Goal: Find specific page/section: Find specific page/section

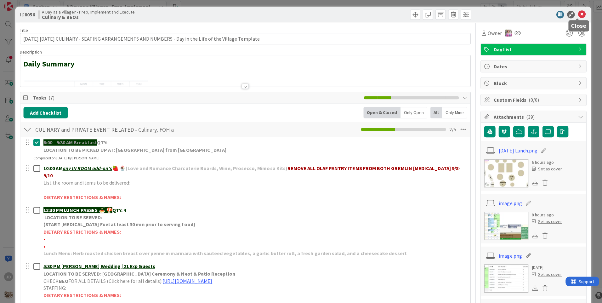
click at [574, 14] on icon at bounding box center [578, 17] width 8 height 8
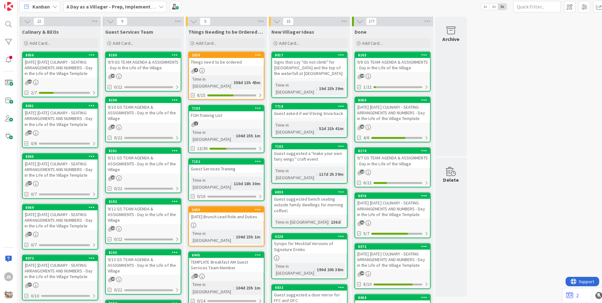
click at [146, 66] on div "9/9 GS TEAM AGENDA & ASSIGNMENTS - Day in the Life of the Village" at bounding box center [142, 67] width 74 height 14
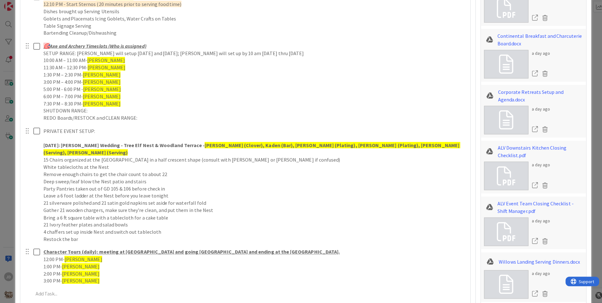
scroll to position [469, 0]
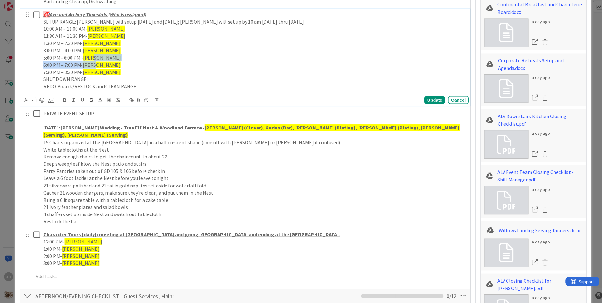
drag, startPoint x: 181, startPoint y: 61, endPoint x: 123, endPoint y: 67, distance: 58.9
click at [123, 67] on div "🎯 Axe and Archery Timeslots (Who is assigned) SETUP RANGE: [PERSON_NAME] will s…" at bounding box center [253, 52] width 425 height 83
click at [123, 67] on p "6:00 PM – 7:00 PM- [PERSON_NAME]" at bounding box center [253, 66] width 420 height 7
click at [123, 66] on p "6:00 PM – 7:00 PM- [PERSON_NAME]" at bounding box center [253, 66] width 420 height 7
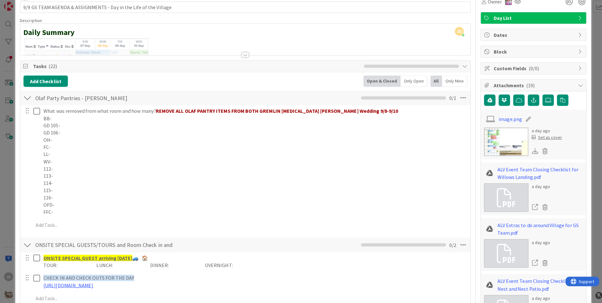
scroll to position [0, 0]
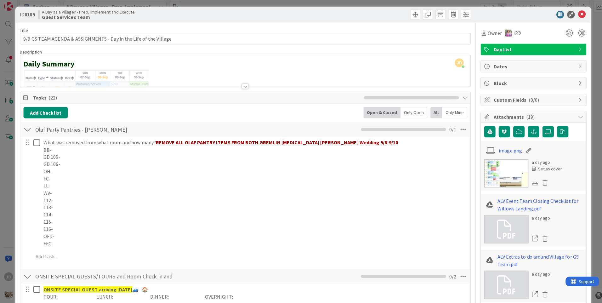
click at [575, 14] on div "ID 8189 A Day as a Villager - Prep, Implement and Execute Guest Services Team" at bounding box center [301, 17] width 572 height 16
click at [574, 16] on icon at bounding box center [578, 17] width 8 height 8
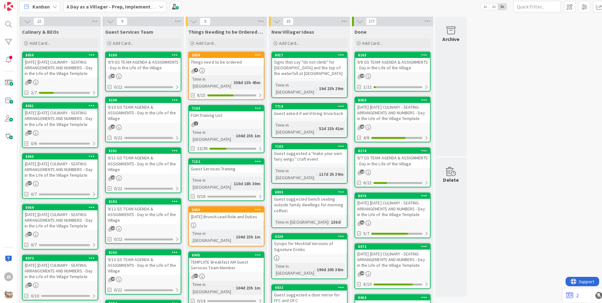
click at [58, 70] on div "[DATE] [DATE] CULINARY - SEATING ARRANGEMENTS AND NUMBERS - Day in the Life of …" at bounding box center [60, 70] width 74 height 20
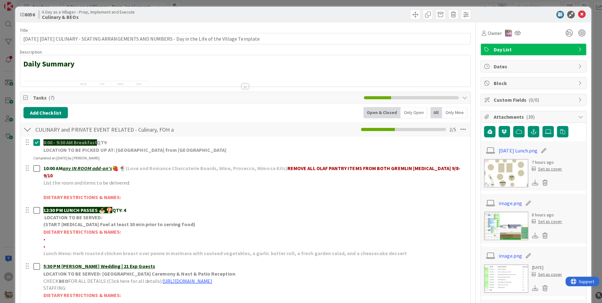
scroll to position [31, 0]
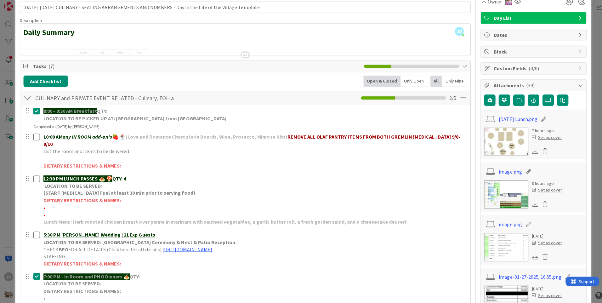
click at [495, 133] on img at bounding box center [503, 143] width 44 height 28
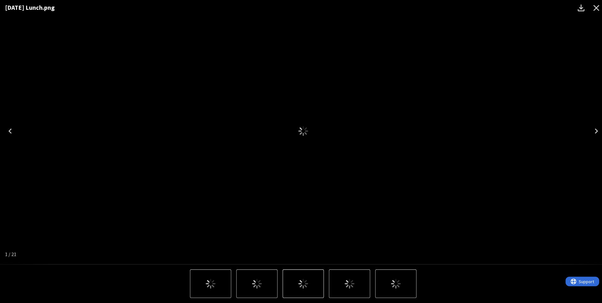
scroll to position [0, 0]
click at [594, 9] on icon "Close" at bounding box center [592, 10] width 10 height 10
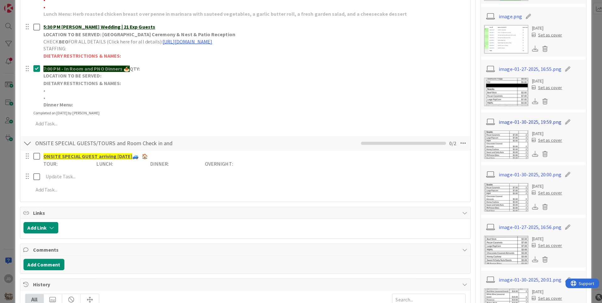
scroll to position [250, 0]
